Goal: Communication & Community: Share content

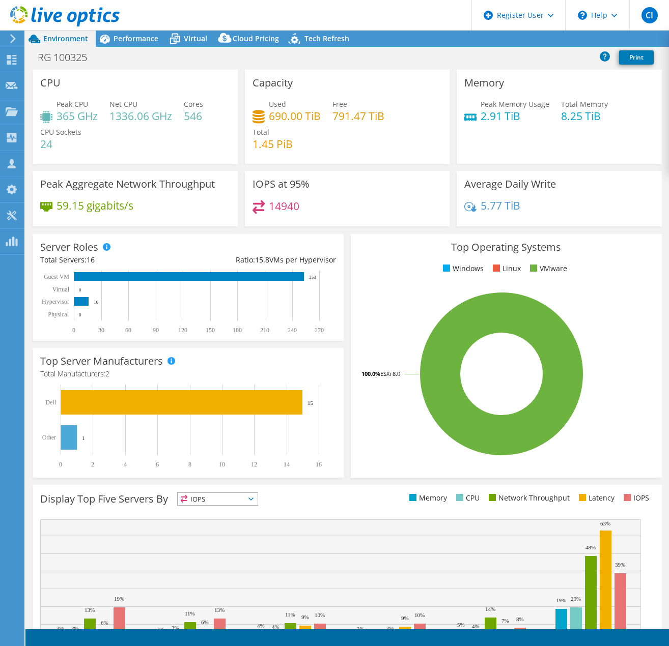
select select "USD"
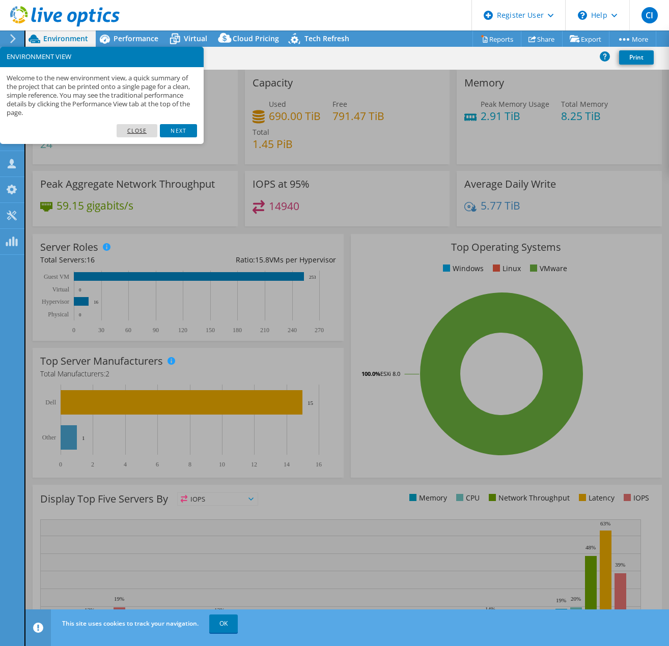
click at [132, 128] on link "Close" at bounding box center [137, 130] width 41 height 13
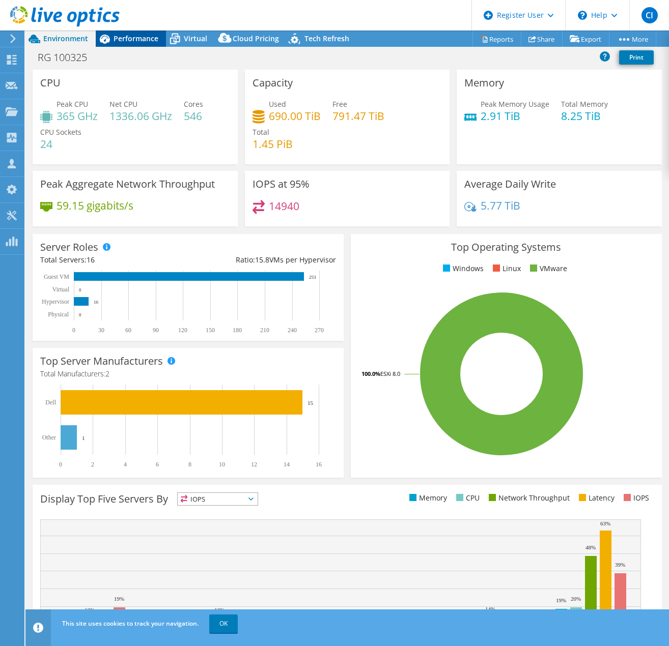
click at [120, 36] on span "Performance" at bounding box center [135, 39] width 45 height 10
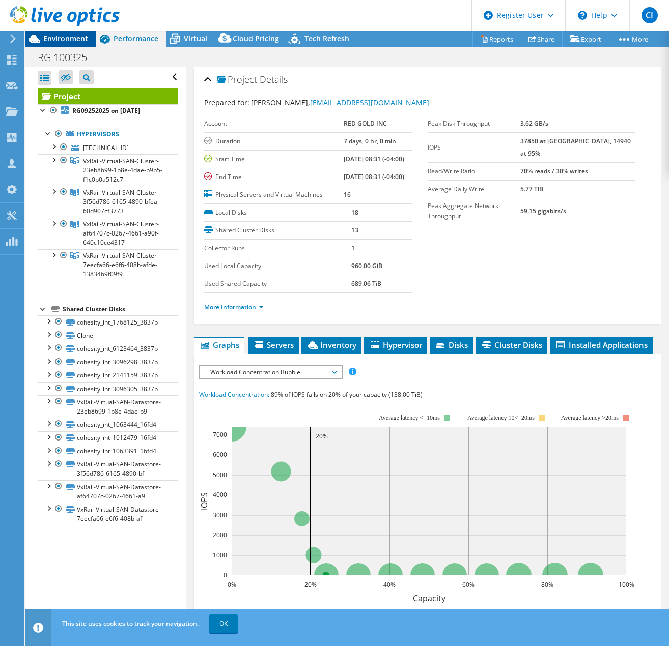
click at [55, 36] on span "Environment" at bounding box center [65, 39] width 45 height 10
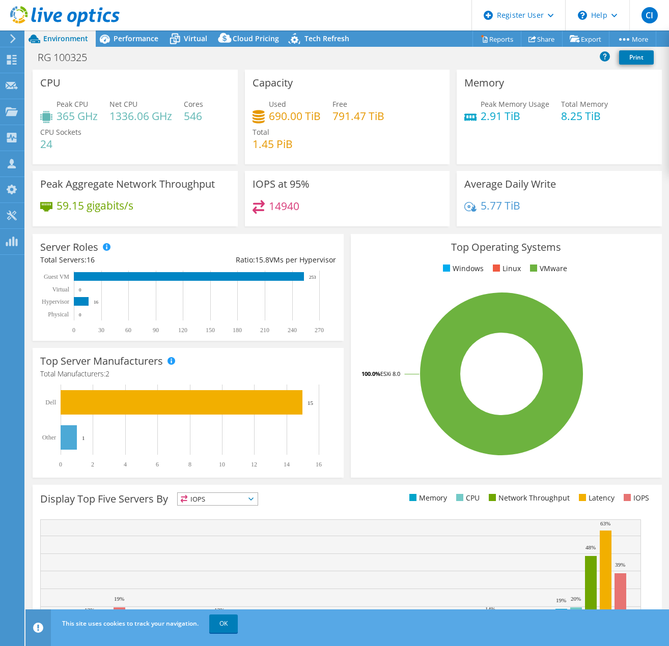
click at [192, 30] on header "CI Dell User [PERSON_NAME] Iuni [EMAIL_ADDRESS][PERSON_NAME][DOMAIN_NAME] Dell …" at bounding box center [334, 15] width 669 height 31
click at [191, 43] on div "Virtual" at bounding box center [190, 39] width 49 height 16
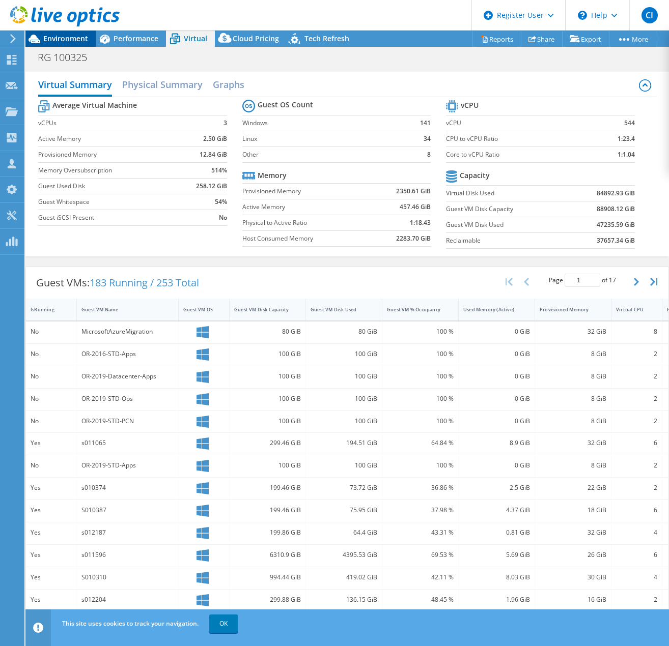
click at [59, 37] on span "Environment" at bounding box center [65, 39] width 45 height 10
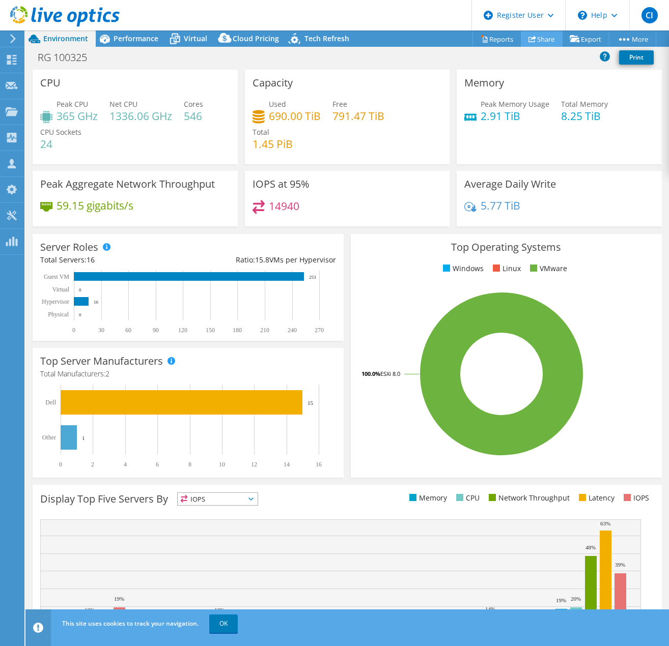
click at [540, 37] on link "Share" at bounding box center [542, 39] width 42 height 16
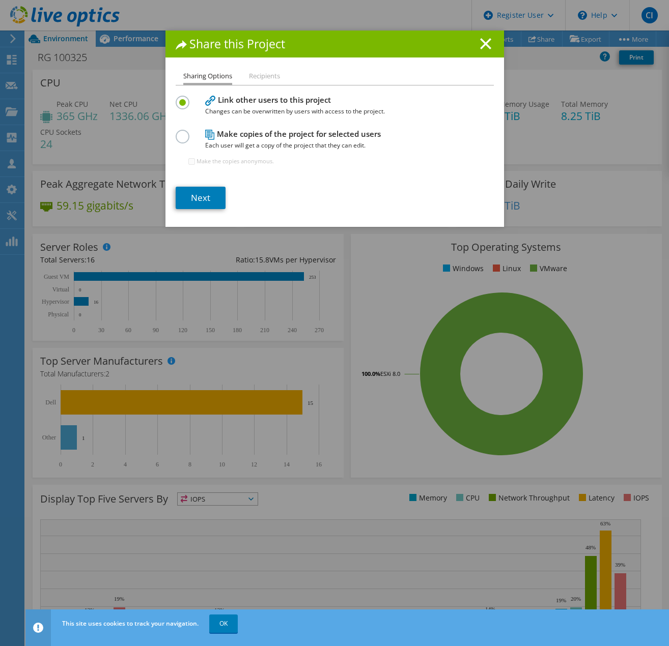
click at [256, 77] on li "Recipients" at bounding box center [264, 76] width 31 height 13
click at [182, 132] on label at bounding box center [185, 131] width 18 height 3
click at [0, 0] on input "radio" at bounding box center [0, 0] width 0 height 0
click at [188, 160] on input "Make the copies anonymous." at bounding box center [191, 161] width 7 height 7
checkbox input "true"
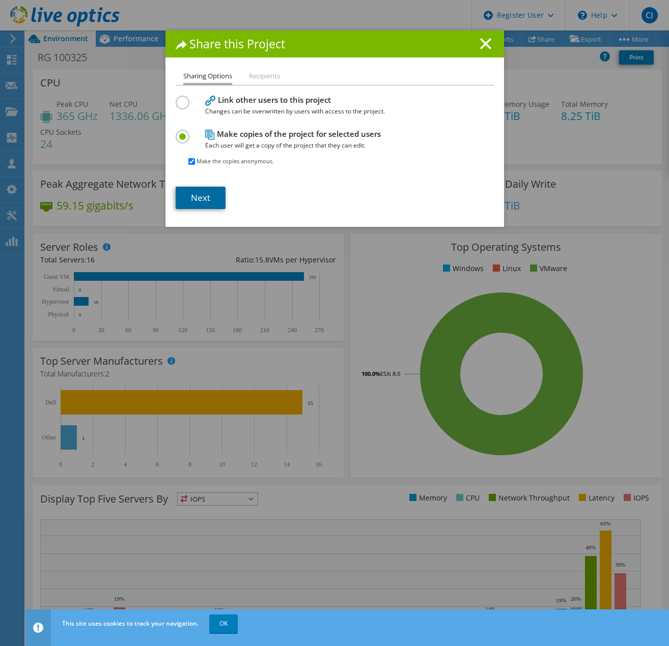
click at [205, 204] on link "Next" at bounding box center [201, 198] width 50 height 22
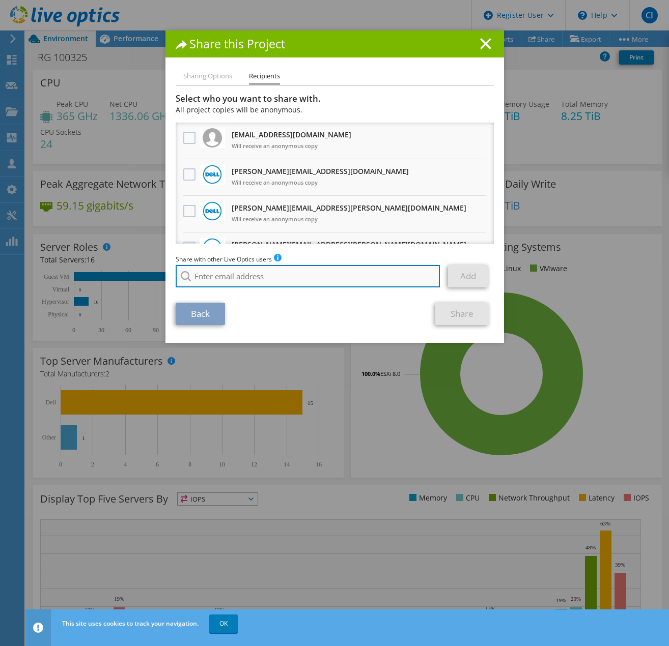
click at [217, 278] on input "search" at bounding box center [308, 276] width 265 height 22
paste input "[PERSON_NAME][EMAIL_ADDRESS][PERSON_NAME][DOMAIN_NAME]"
type input "[PERSON_NAME][EMAIL_ADDRESS][PERSON_NAME][DOMAIN_NAME]"
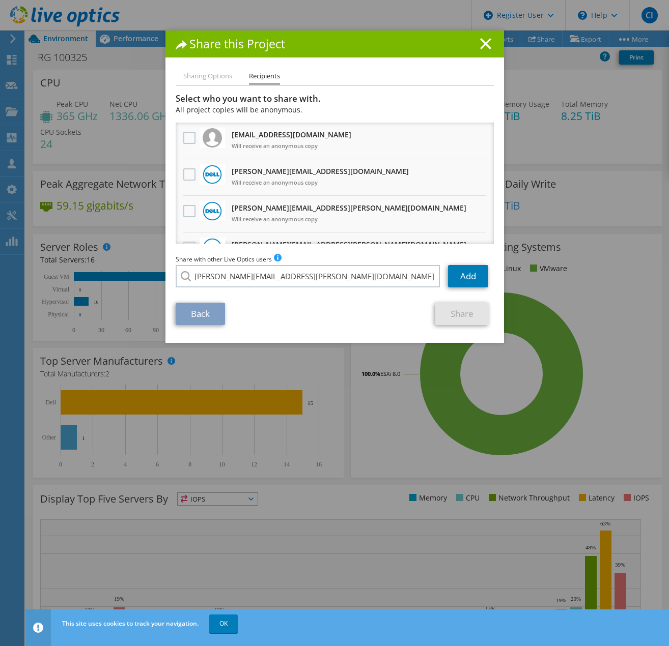
click at [228, 286] on li "[PERSON_NAME][EMAIL_ADDRESS][PERSON_NAME][DOMAIN_NAME]" at bounding box center [279, 283] width 207 height 12
click at [482, 45] on line at bounding box center [485, 44] width 10 height 10
